Goal: Task Accomplishment & Management: Manage account settings

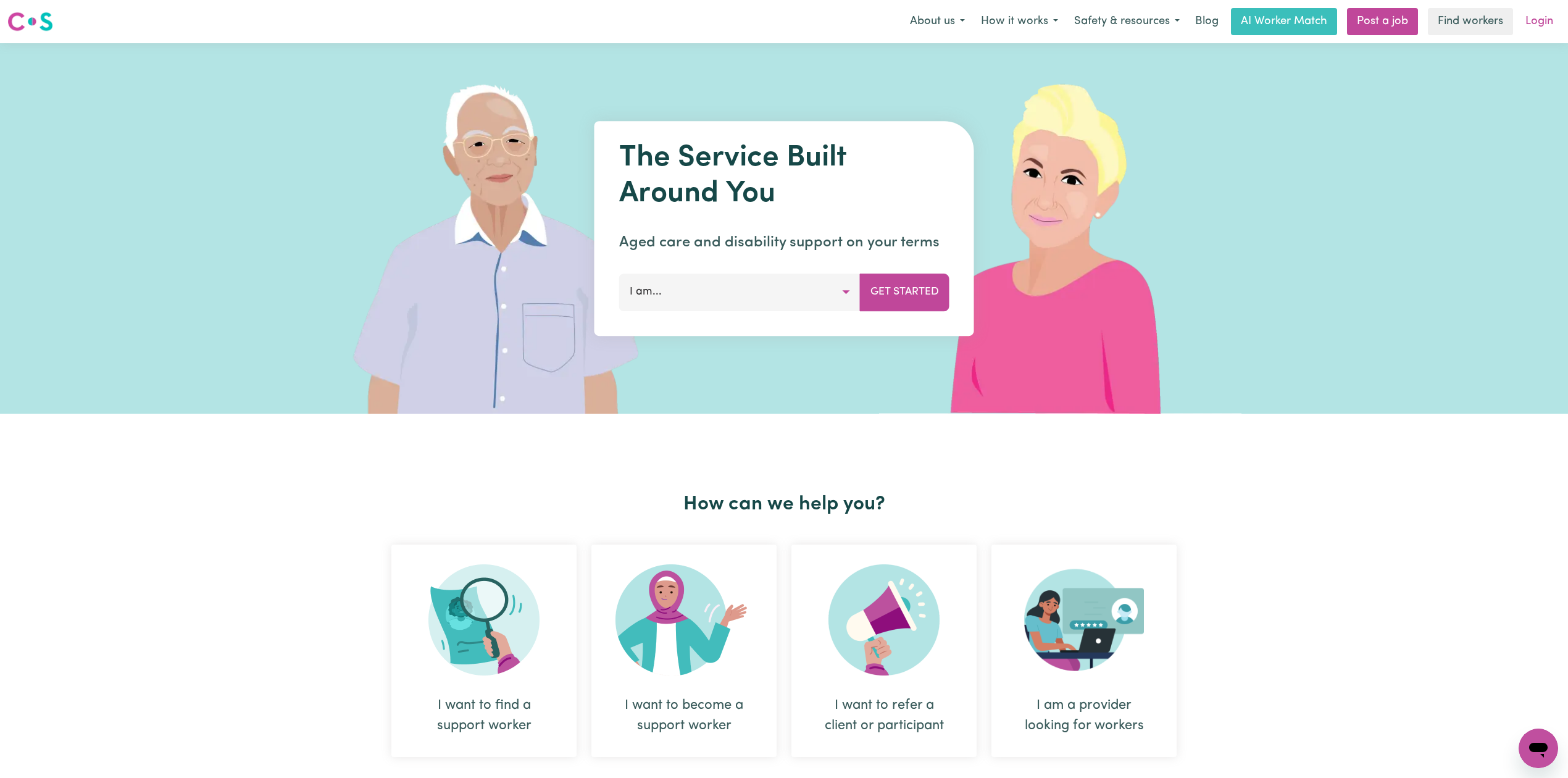
click at [1531, 28] on link "Login" at bounding box center [1539, 22] width 43 height 27
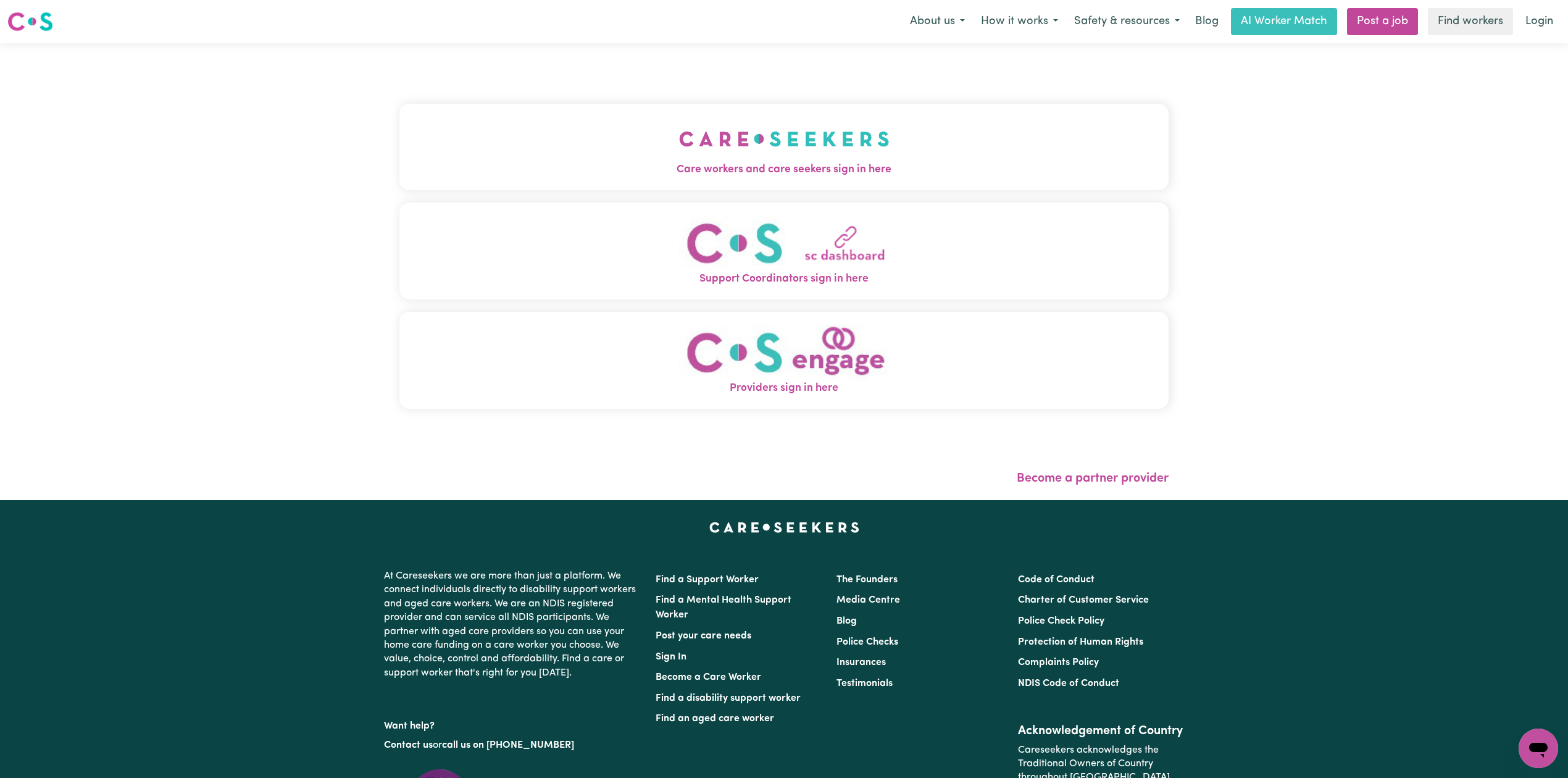
click at [641, 159] on button "Care workers and care seekers sign in here" at bounding box center [784, 147] width 769 height 87
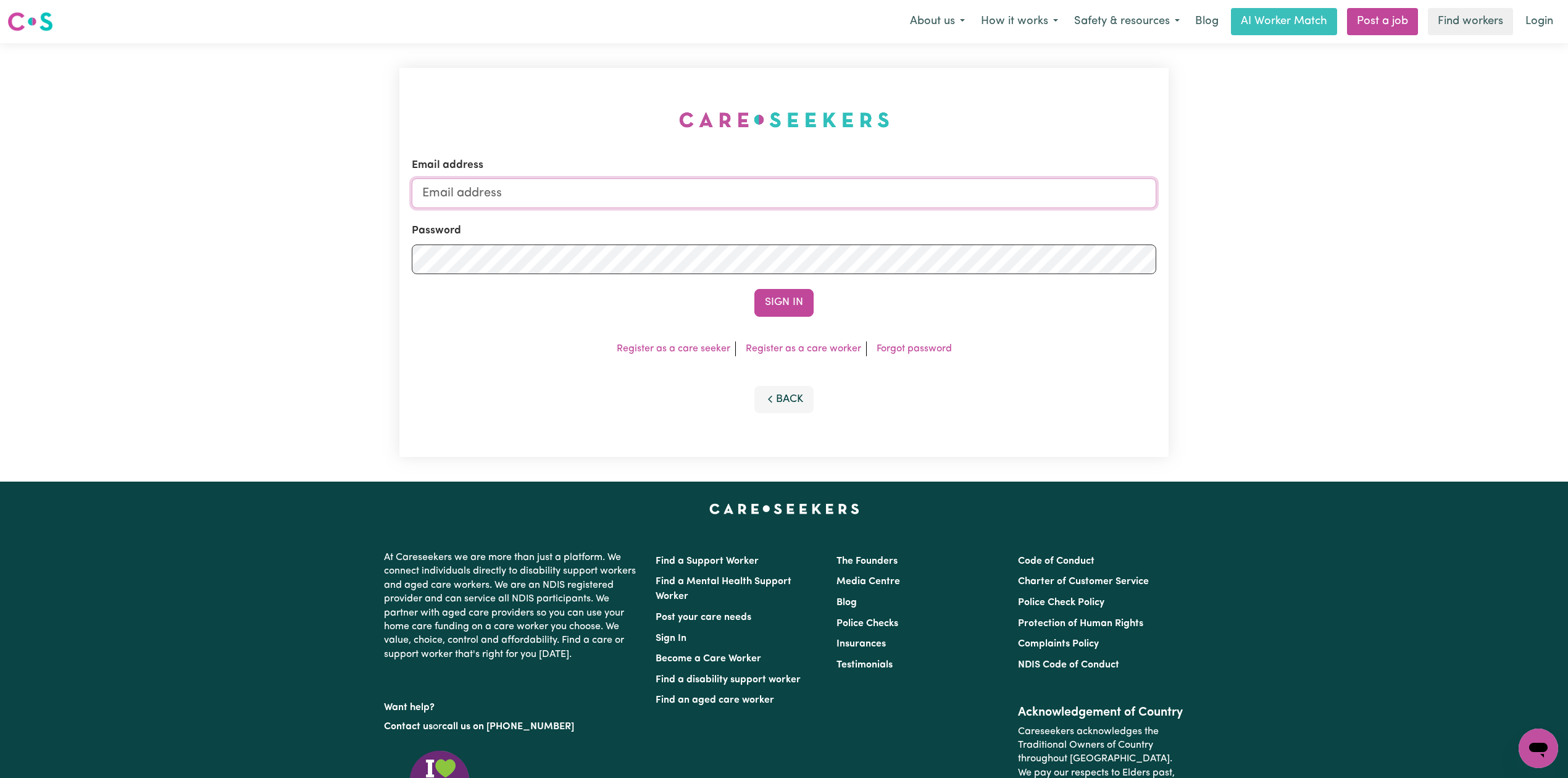
type input "[EMAIL_ADDRESS][DOMAIN_NAME]"
click at [732, 334] on div "Email address [EMAIL_ADDRESS][DOMAIN_NAME] Password Sign In Register as a care …" at bounding box center [784, 263] width 769 height 389
click at [793, 297] on button "Sign In" at bounding box center [784, 303] width 59 height 27
